Goal: Transaction & Acquisition: Subscribe to service/newsletter

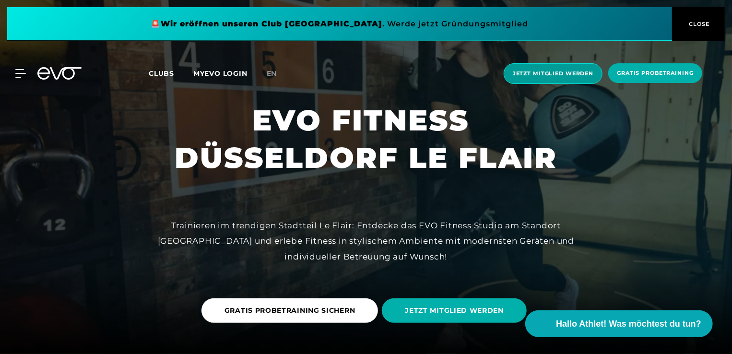
click at [551, 76] on span "Jetzt Mitglied werden" at bounding box center [553, 74] width 81 height 8
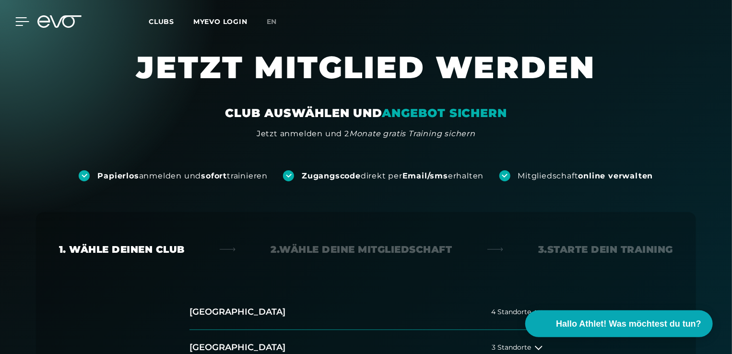
click at [18, 22] on icon at bounding box center [22, 22] width 13 height 8
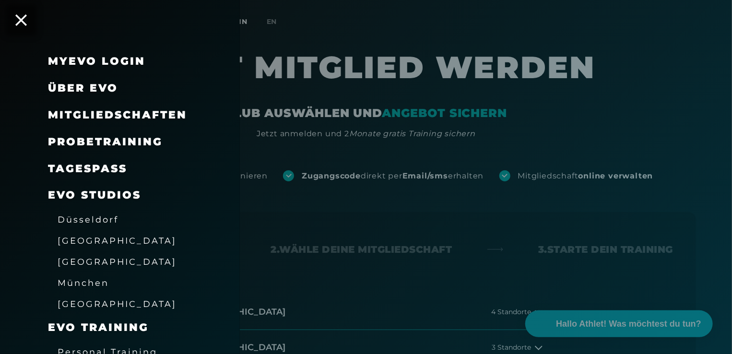
click at [94, 218] on span "Düsseldorf" at bounding box center [88, 219] width 61 height 10
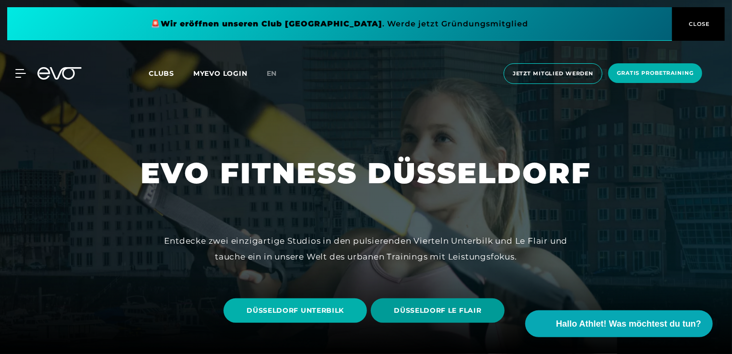
drag, startPoint x: 620, startPoint y: 201, endPoint x: 461, endPoint y: 311, distance: 193.0
click at [461, 312] on span "DÜSSELDORF LE FLAIR" at bounding box center [437, 310] width 87 height 10
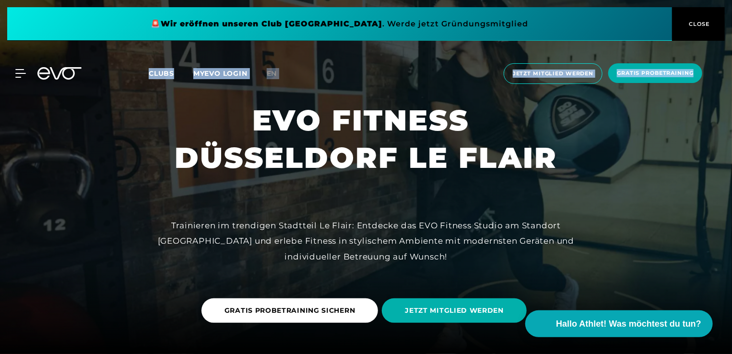
drag, startPoint x: 731, startPoint y: 31, endPoint x: 731, endPoint y: 55, distance: 23.5
click at [731, 55] on div "🚨 Wir eröffnen unseren Club [GEOGRAPHIC_DATA] [GEOGRAPHIC_DATA] . Werde jetzt G…" at bounding box center [366, 49] width 732 height 99
click at [457, 307] on span "JETZT MITGLIED WERDEN" at bounding box center [454, 310] width 99 height 10
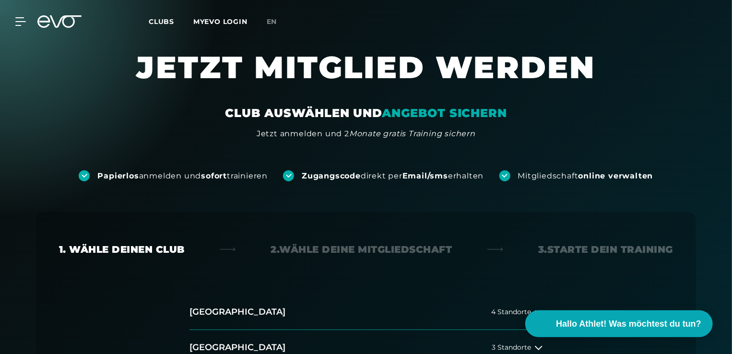
drag, startPoint x: 731, startPoint y: 55, endPoint x: 731, endPoint y: 93, distance: 38.4
click at [731, 92] on section "JETZT MITGLIED WERDEN CLUB AUSWÄHLEN UND ANGEBOT SICHERN Jetzt anmelden und 2 M…" at bounding box center [366, 94] width 732 height 92
click at [539, 346] on icon at bounding box center [539, 348] width 8 height 8
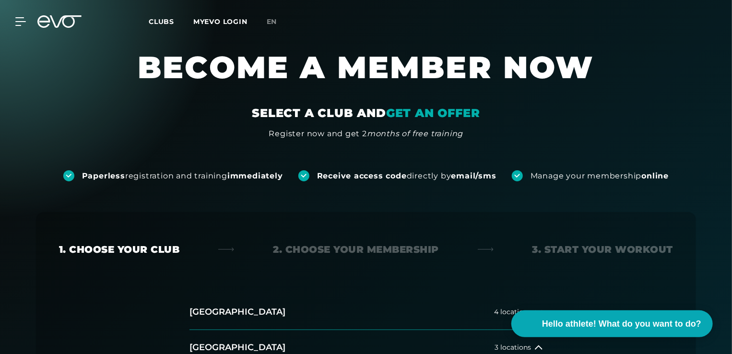
drag, startPoint x: 731, startPoint y: 64, endPoint x: 702, endPoint y: 8, distance: 63.5
click at [730, 58] on section "BECOME A MEMBER NOW SELECT A CLUB AND GET AN OFFER Register now and get 2 month…" at bounding box center [366, 94] width 732 height 92
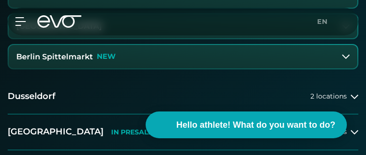
scroll to position [391, 0]
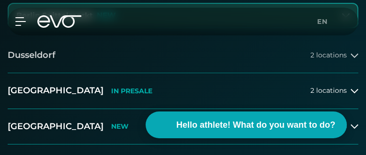
click at [341, 55] on span "2 locations" at bounding box center [329, 55] width 36 height 7
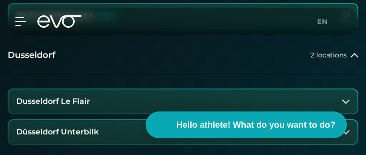
click at [112, 104] on button "Dusseldorf Le Flair" at bounding box center [183, 102] width 349 height 24
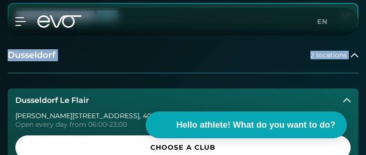
drag, startPoint x: 364, startPoint y: 35, endPoint x: 366, endPoint y: 44, distance: 8.8
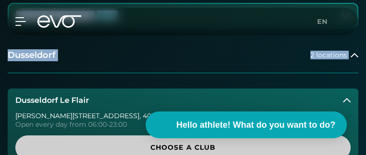
click at [221, 146] on span "Choose a club" at bounding box center [183, 148] width 313 height 10
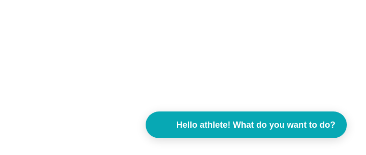
scroll to position [0, 0]
